Goal: Task Accomplishment & Management: Manage account settings

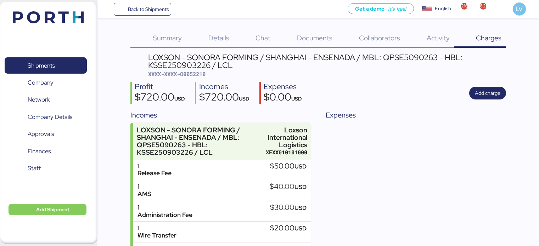
scroll to position [57, 0]
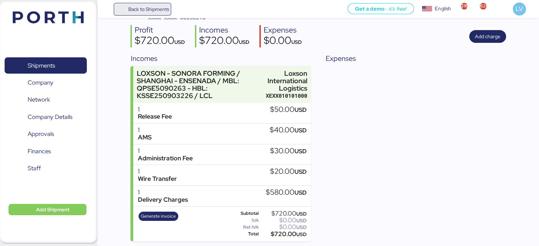
click at [154, 7] on span "Back to Shipments" at bounding box center [148, 9] width 41 height 8
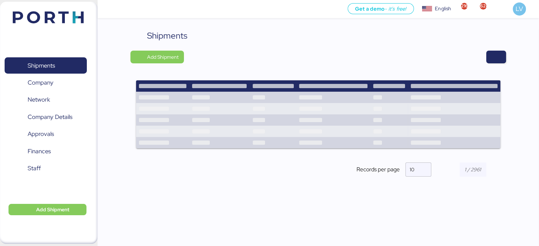
click at [495, 50] on div "Shipments Add Shipment Records per page 10" at bounding box center [317, 108] width 375 height 159
click at [497, 55] on span "button" at bounding box center [496, 57] width 8 height 10
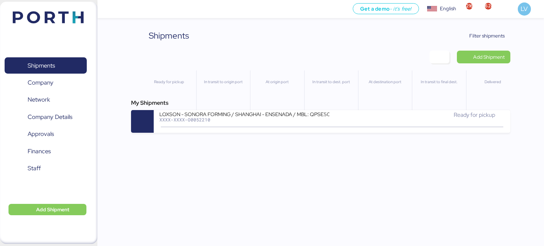
click at [469, 29] on div "Shipments Clear Filters Filter shipments Add Shipment Ready for pickup In trans…" at bounding box center [272, 66] width 544 height 133
click at [470, 32] on span "Filter shipments" at bounding box center [486, 36] width 35 height 8
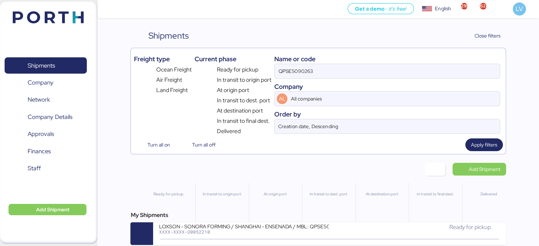
click at [420, 62] on div "Name or code" at bounding box center [386, 59] width 225 height 10
click at [411, 72] on input "QPSE5090263" at bounding box center [386, 71] width 225 height 14
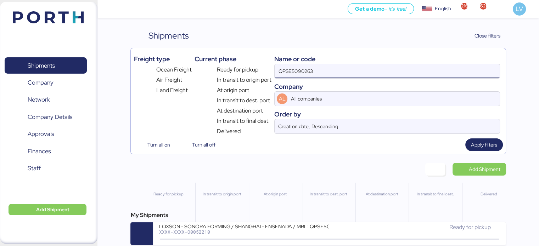
click at [411, 72] on input "QPSE5090263" at bounding box center [386, 71] width 225 height 14
paste input "SHMZL25168540"
type input "SHMZL25168540"
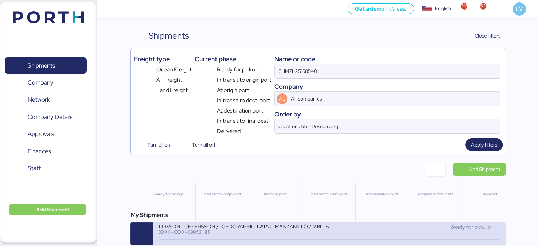
click at [218, 225] on div "LOXSON - CHEERSSON / [GEOGRAPHIC_DATA] - MANZANILLO / MBL: SHMZL25168540 - HBL:…" at bounding box center [244, 226] width 170 height 6
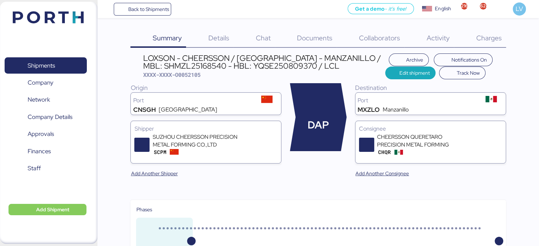
click at [476, 46] on div "Charges 0" at bounding box center [480, 38] width 52 height 18
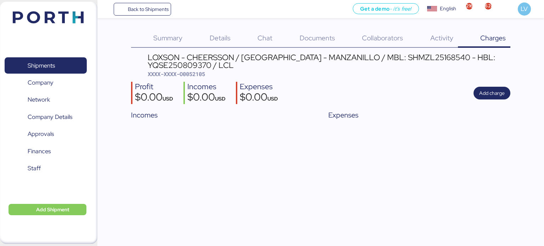
click at [526, 136] on div "Back to Shipments Get a demo - it’s free! Get a demo English Inglés English 216…" at bounding box center [272, 123] width 544 height 246
click at [490, 86] on div "Profit $0.00 USD Incomes $0.00 USD Expenses $0.00 USD Add charge" at bounding box center [321, 93] width 380 height 22
click at [488, 93] on span "Add charge" at bounding box center [491, 93] width 25 height 8
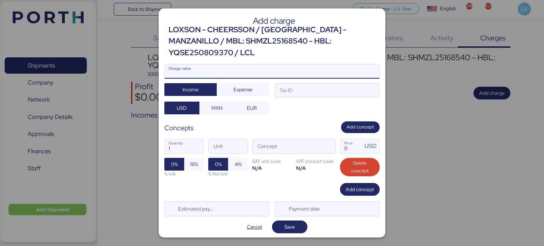
click at [331, 64] on input "Charge name" at bounding box center [272, 71] width 215 height 14
click at [229, 69] on input "Charge name" at bounding box center [272, 71] width 215 height 14
type input "CARGOS CHARTER"
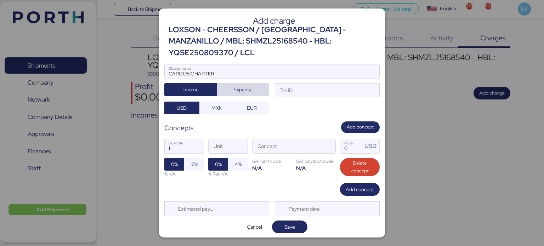
click at [249, 89] on span "Expense" at bounding box center [243, 89] width 52 height 13
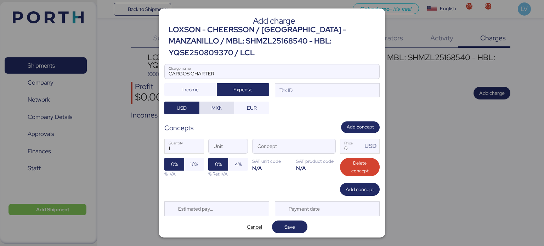
click at [223, 103] on span "MXN" at bounding box center [217, 108] width 24 height 10
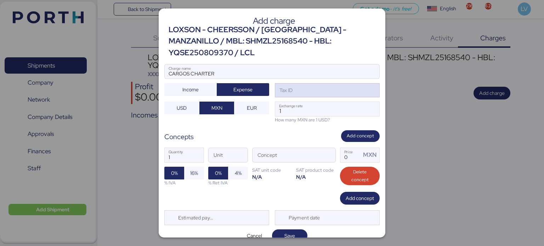
click at [309, 83] on div "Tax ID" at bounding box center [327, 90] width 105 height 14
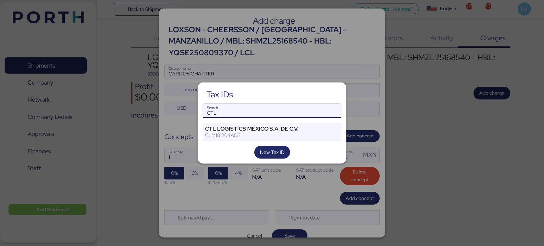
type input "CTL"
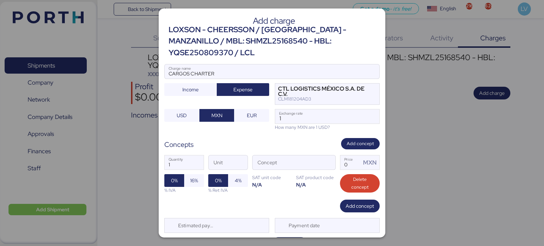
click at [177, 111] on div "CARGOS CHARTER Charge name Income Expense CTL LOGISTICS [GEOGRAPHIC_DATA] S.A. …" at bounding box center [271, 97] width 215 height 67
click at [191, 110] on span "USD" at bounding box center [182, 115] width 24 height 10
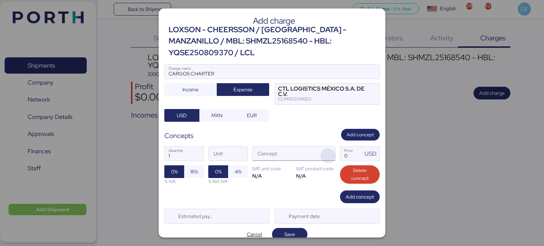
click at [334, 148] on span "button" at bounding box center [327, 155] width 15 height 15
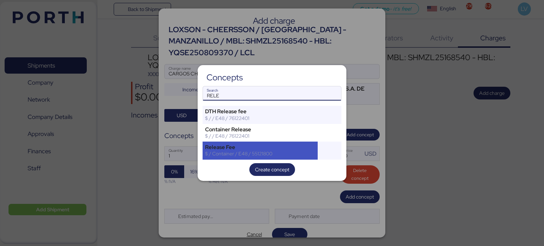
type input "RELE"
click at [239, 148] on div "Release Fee" at bounding box center [260, 147] width 110 height 6
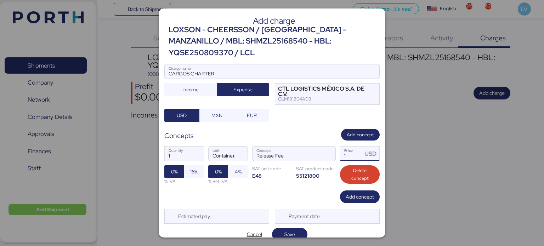
click at [346, 147] on input "1" at bounding box center [351, 154] width 22 height 14
paste input "164.23"
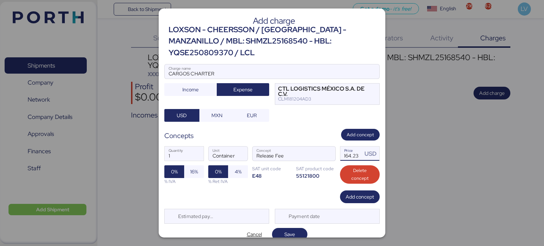
type input "1164.23"
click at [310, 115] on div "Add charge LOXSON - CHEERSSON / [GEOGRAPHIC_DATA] - MANZANILLO / MBL: SHMZL2516…" at bounding box center [272, 122] width 227 height 229
click at [198, 167] on span "16%" at bounding box center [194, 171] width 8 height 8
click at [285, 230] on span "Save" at bounding box center [289, 234] width 11 height 8
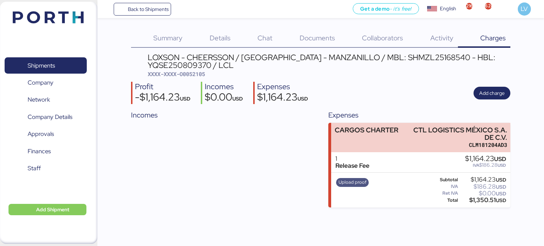
click at [359, 180] on span "Upload proof" at bounding box center [353, 182] width 28 height 8
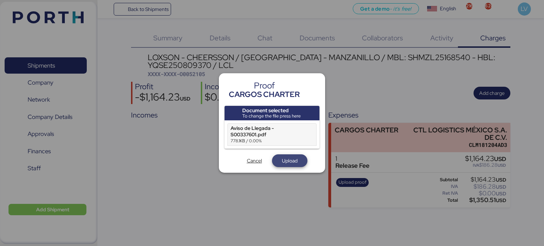
click at [302, 165] on span "Upload" at bounding box center [289, 160] width 35 height 13
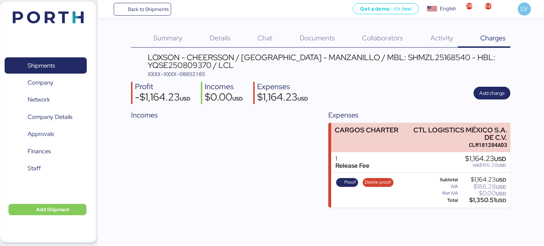
click at [207, 81] on div "LOXSON - CHEERSSON / [GEOGRAPHIC_DATA] - MANZANILLO / MBL: SHMZL25168540 - HBL:…" at bounding box center [321, 130] width 380 height 154
click at [201, 75] on span "XXXX-XXXX-O0052105" at bounding box center [176, 73] width 57 height 7
copy span "O0052105"
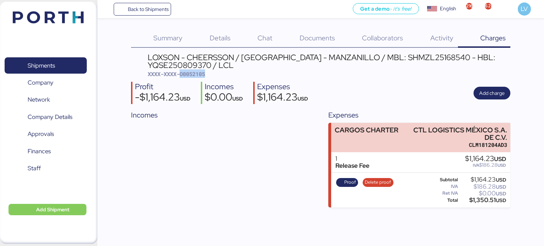
copy span "O0052105"
